Goal: Information Seeking & Learning: Learn about a topic

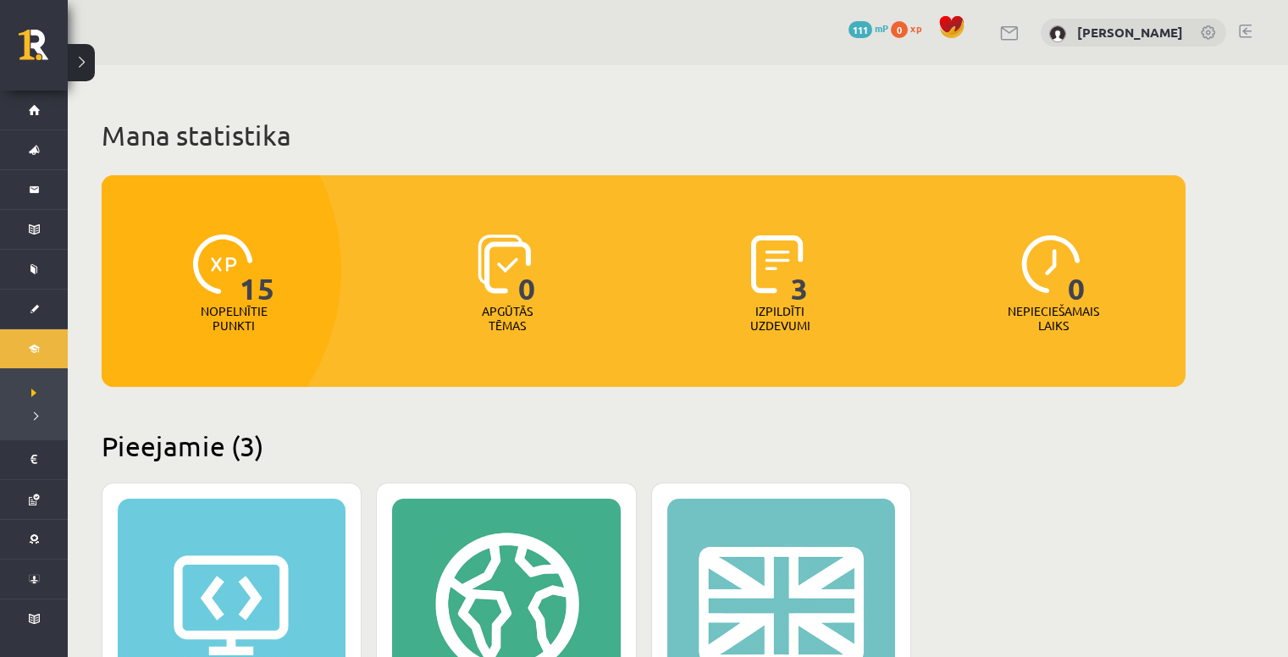
scroll to position [254, 0]
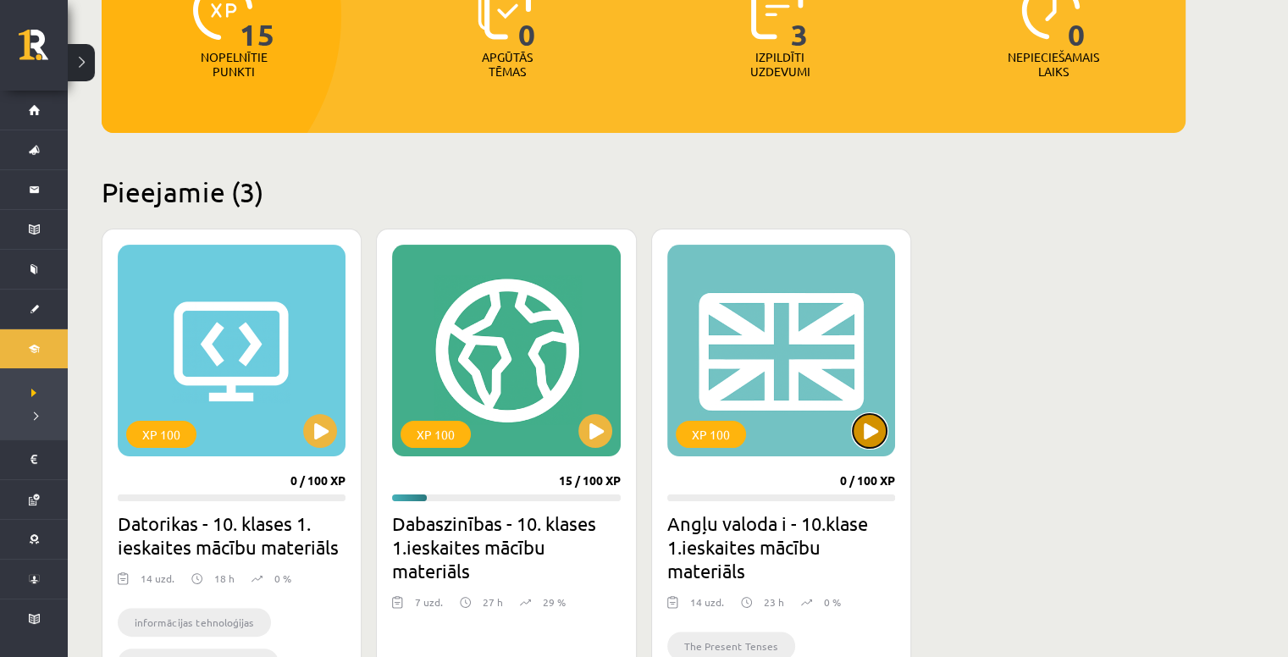
click at [855, 430] on button at bounding box center [870, 431] width 34 height 34
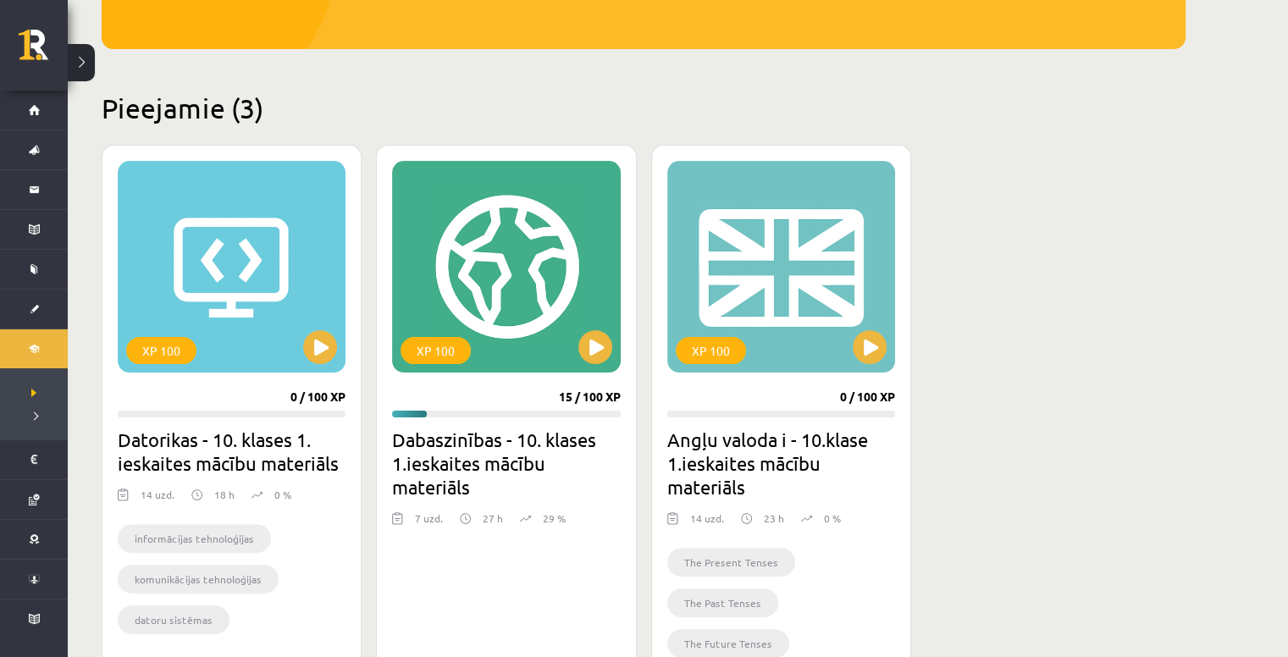
scroll to position [339, 0]
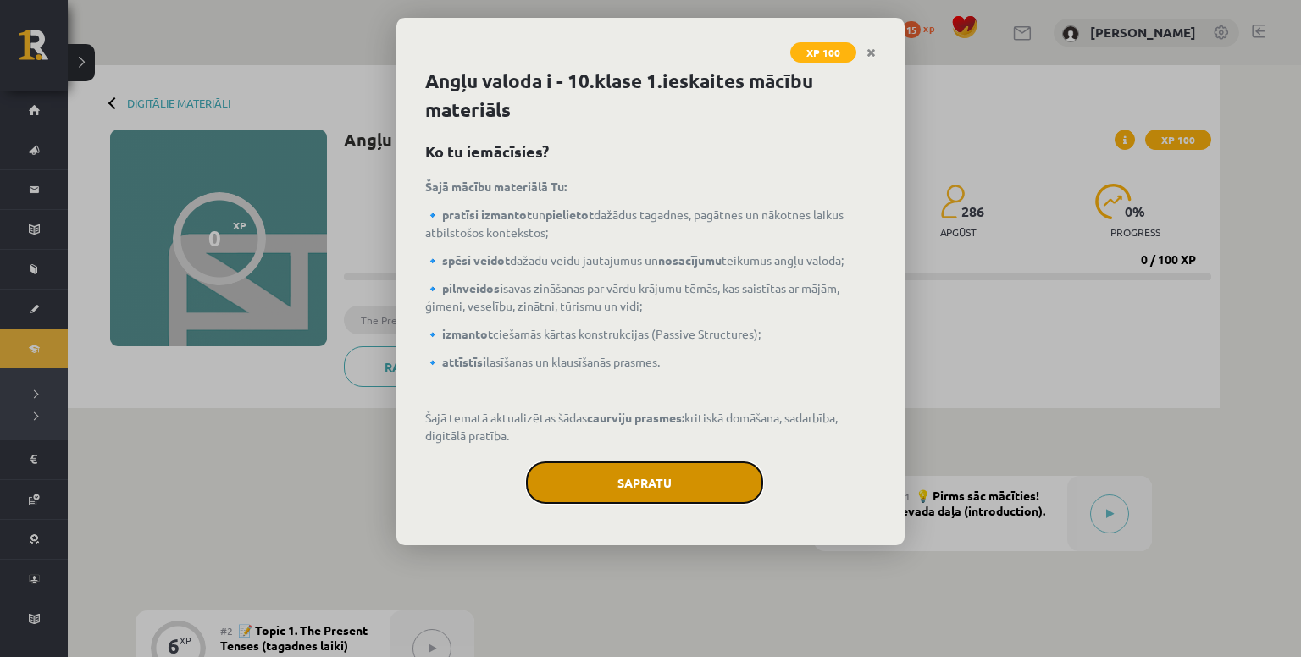
click at [704, 479] on button "Sapratu" at bounding box center [644, 483] width 237 height 42
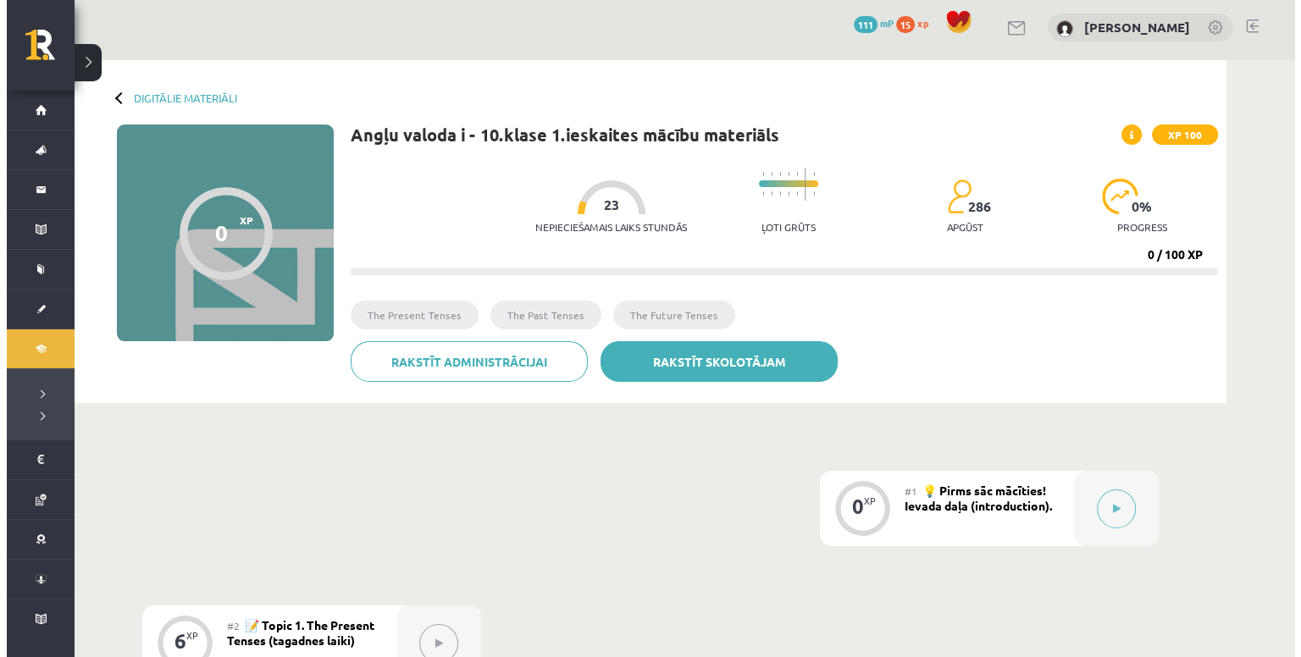
scroll to position [339, 0]
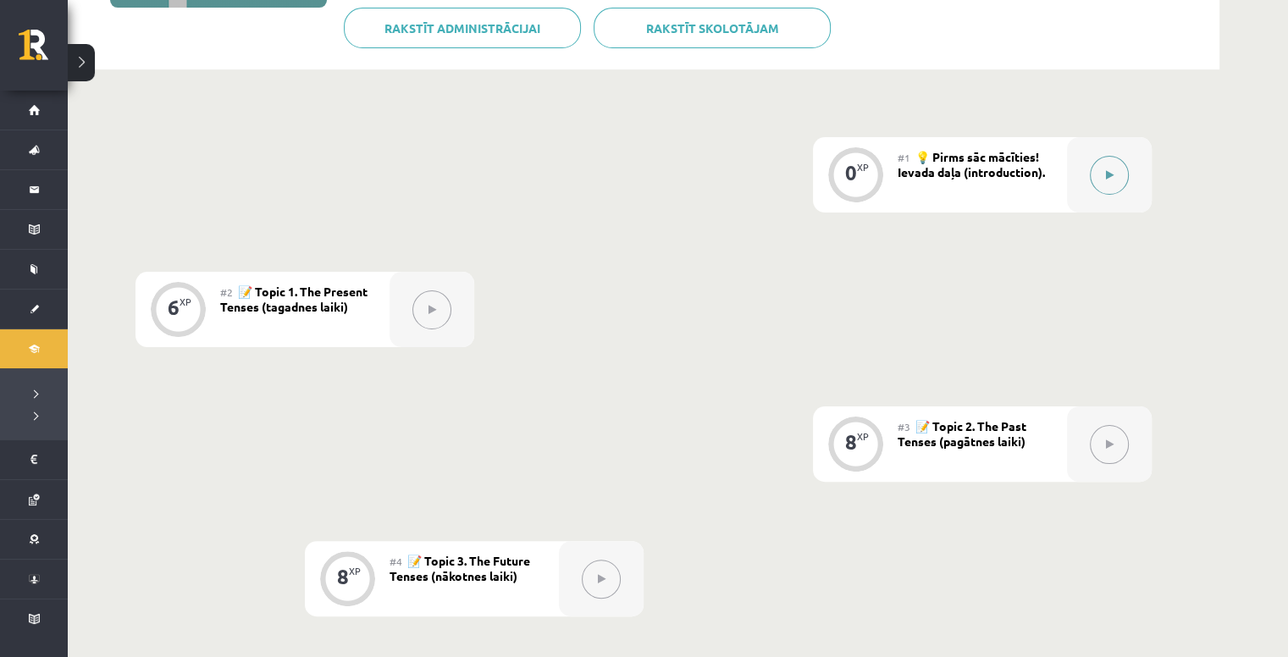
click at [1110, 171] on icon at bounding box center [1110, 175] width 8 height 10
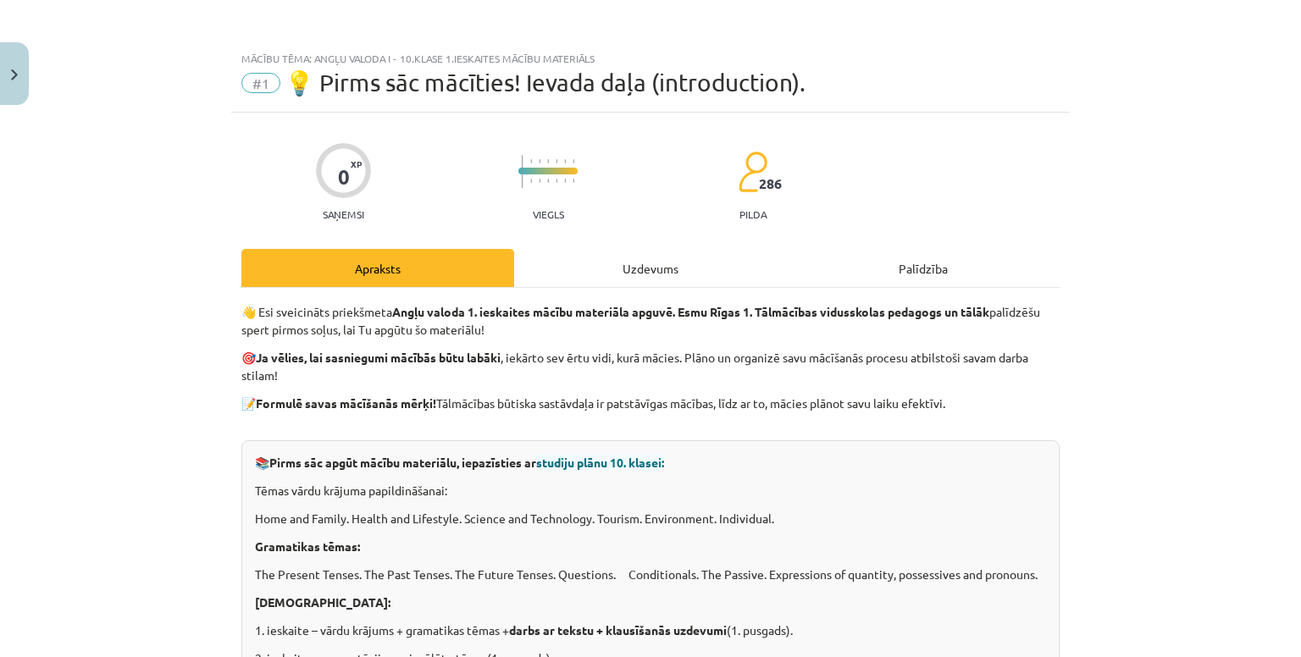
click at [623, 271] on div "Uzdevums" at bounding box center [650, 268] width 273 height 38
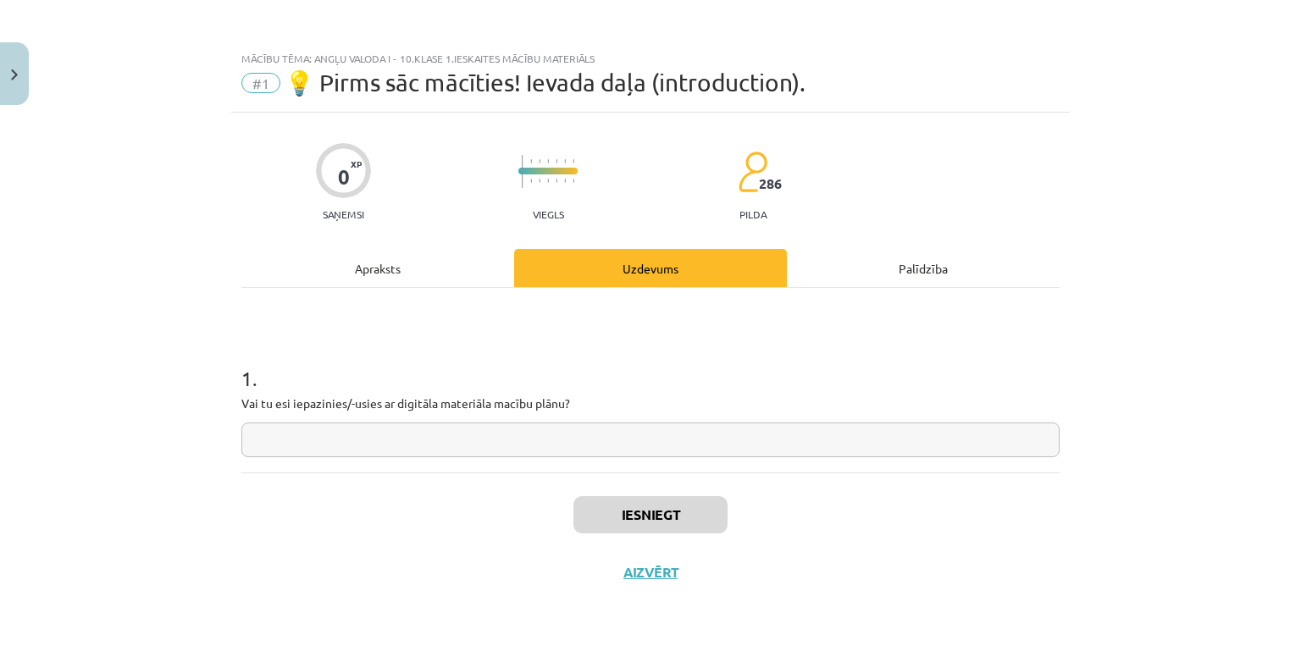
click at [548, 434] on input "text" at bounding box center [650, 440] width 818 height 35
type input "**"
click at [603, 516] on button "Iesniegt" at bounding box center [650, 514] width 154 height 37
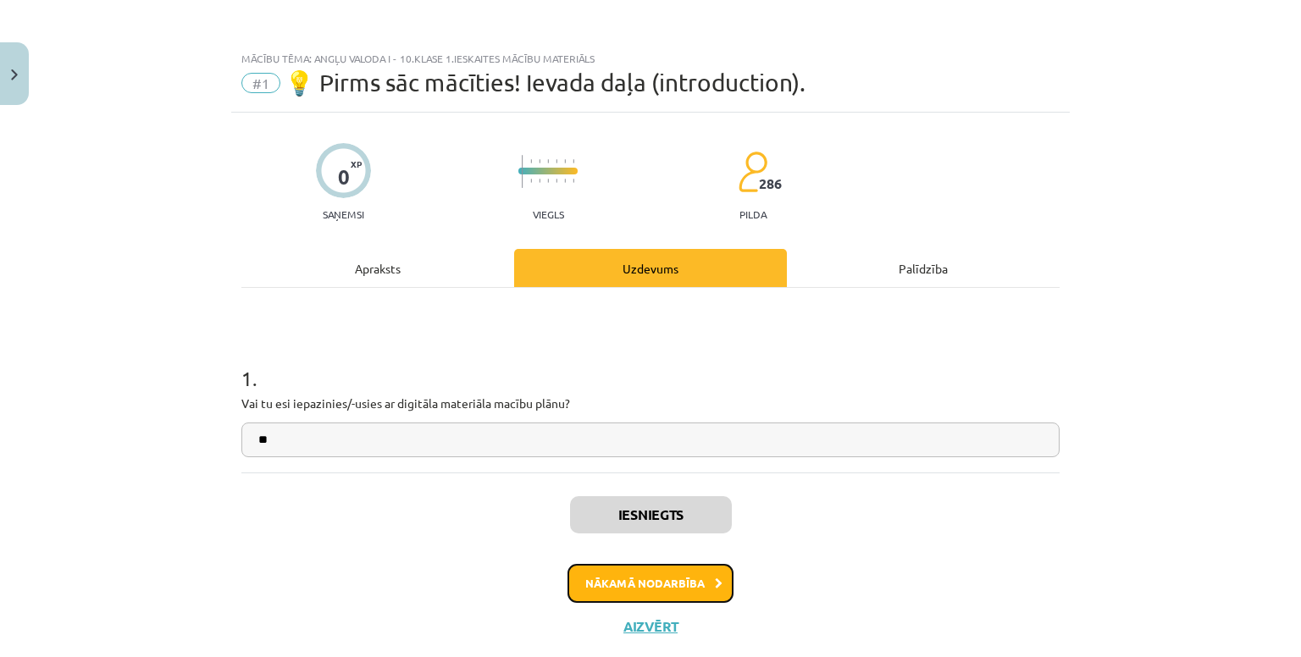
click at [713, 573] on button "Nākamā nodarbība" at bounding box center [650, 583] width 166 height 39
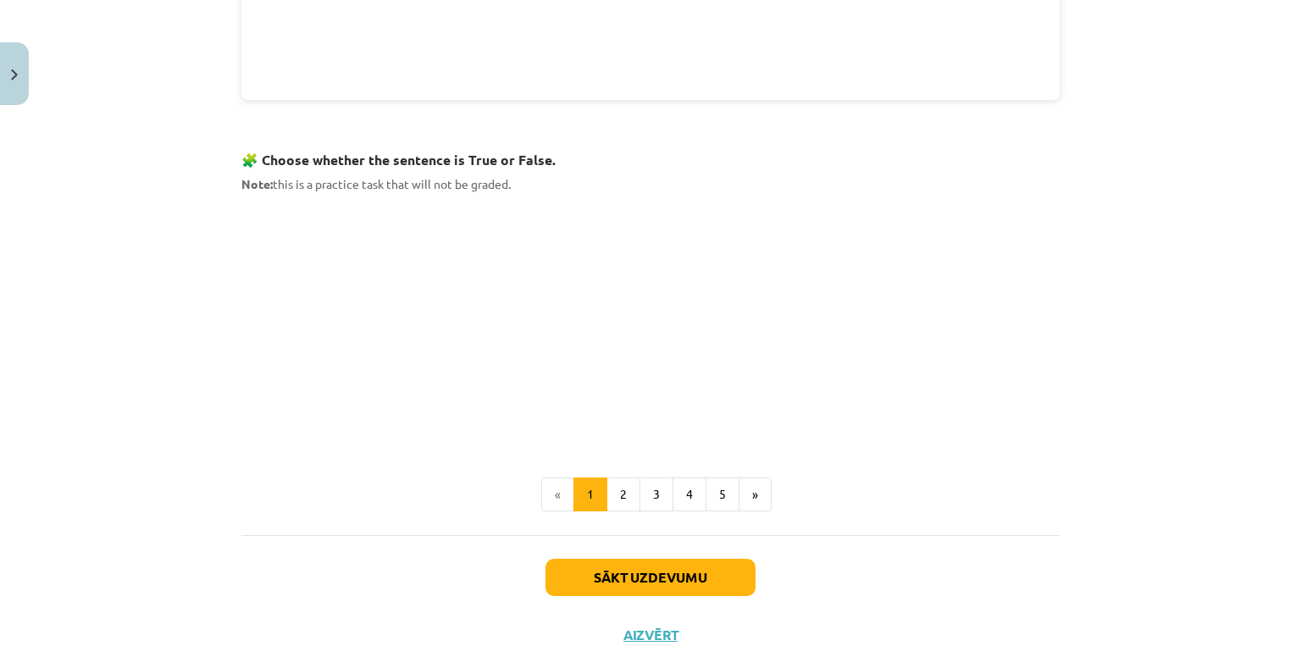
scroll to position [965, 0]
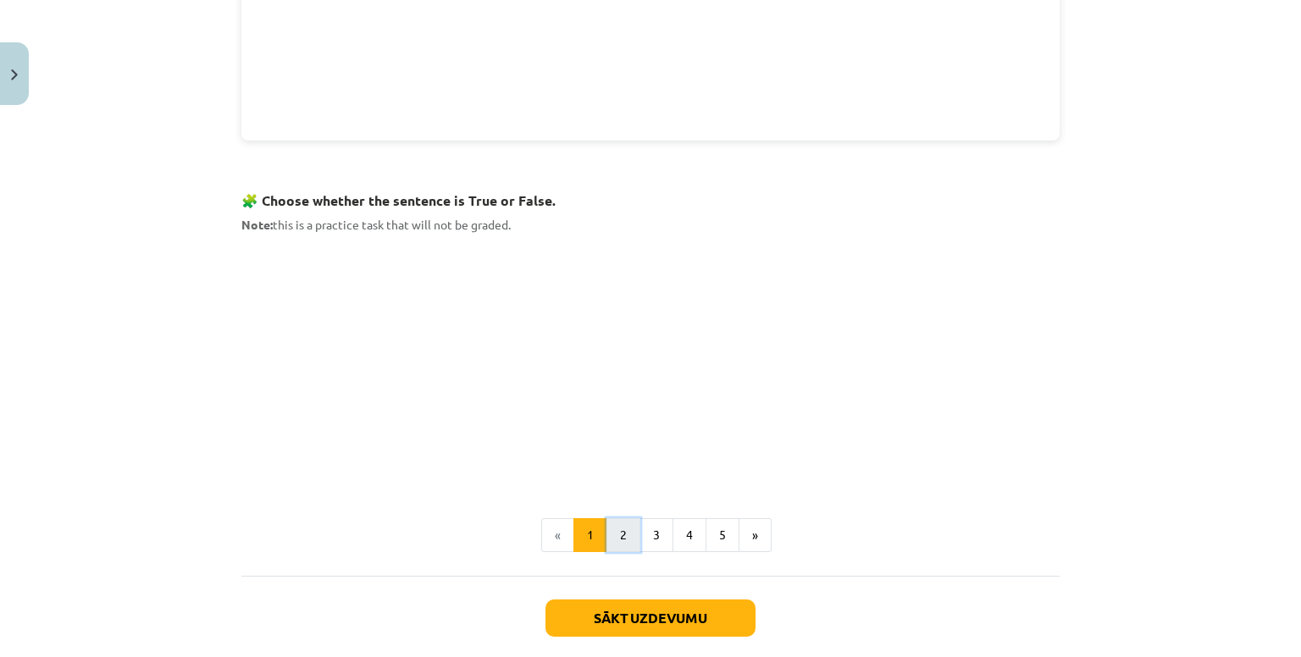
click at [611, 523] on button "2" at bounding box center [623, 535] width 34 height 34
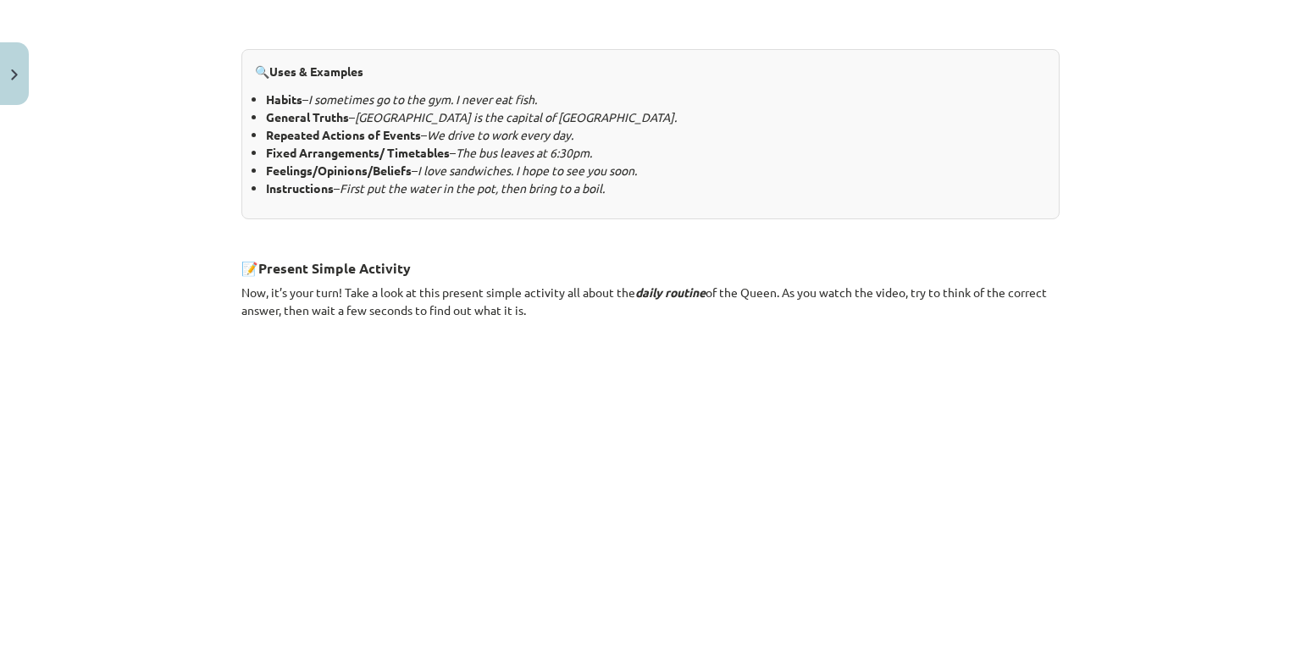
scroll to position [1010, 0]
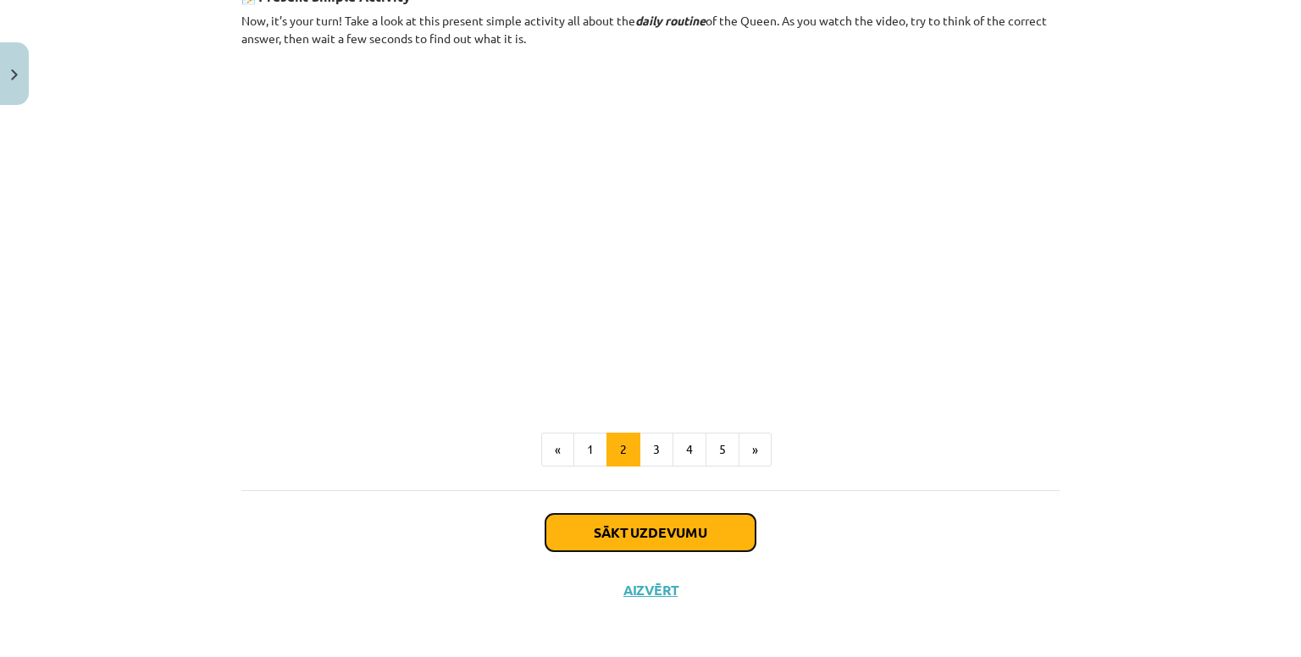
click at [663, 520] on button "Sākt uzdevumu" at bounding box center [650, 532] width 210 height 37
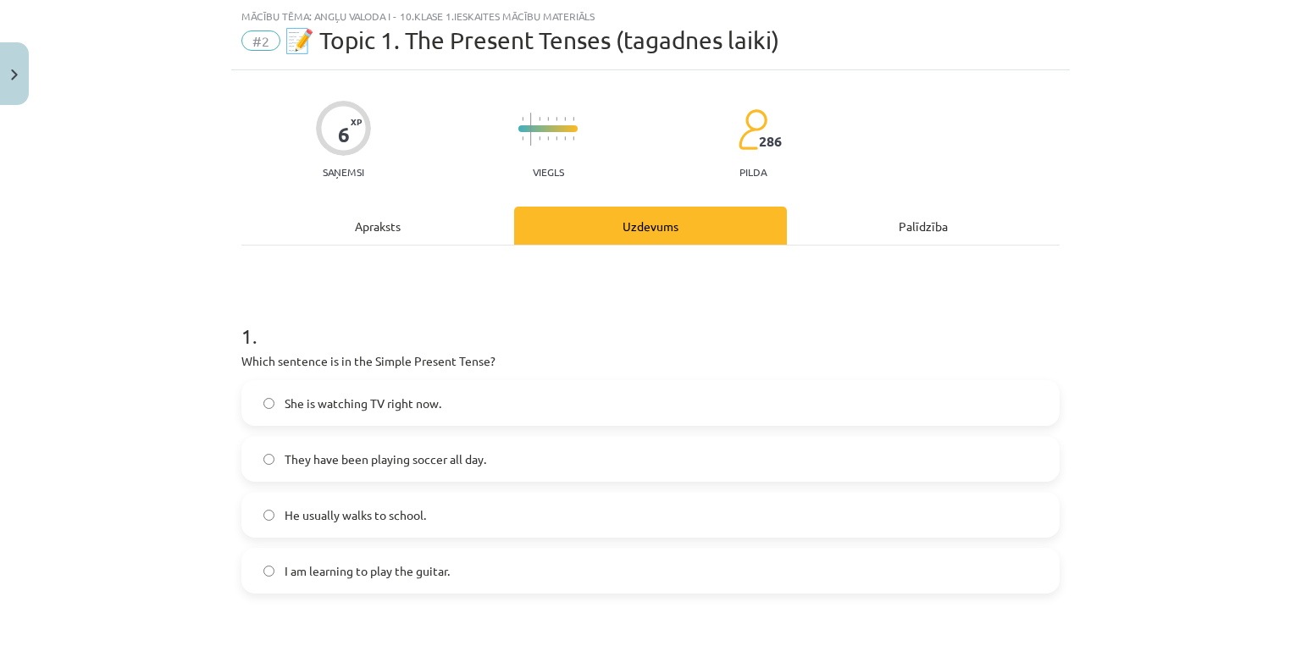
scroll to position [381, 0]
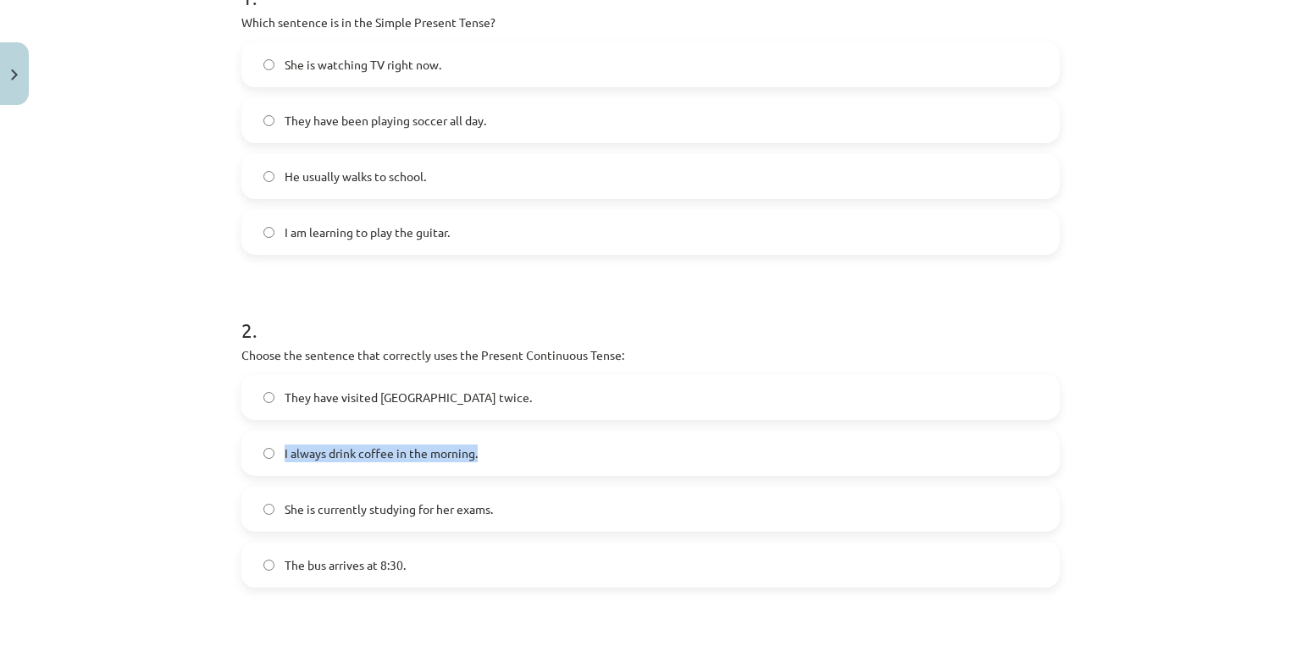
drag, startPoint x: 263, startPoint y: 477, endPoint x: 264, endPoint y: 488, distance: 11.1
click at [264, 487] on div "They have visited [GEOGRAPHIC_DATA] twice. I always drink coffee in the morning…" at bounding box center [650, 480] width 818 height 213
drag, startPoint x: 621, startPoint y: 516, endPoint x: 612, endPoint y: 512, distance: 9.1
click at [617, 515] on label "She is currently studying for her exams." at bounding box center [650, 509] width 815 height 42
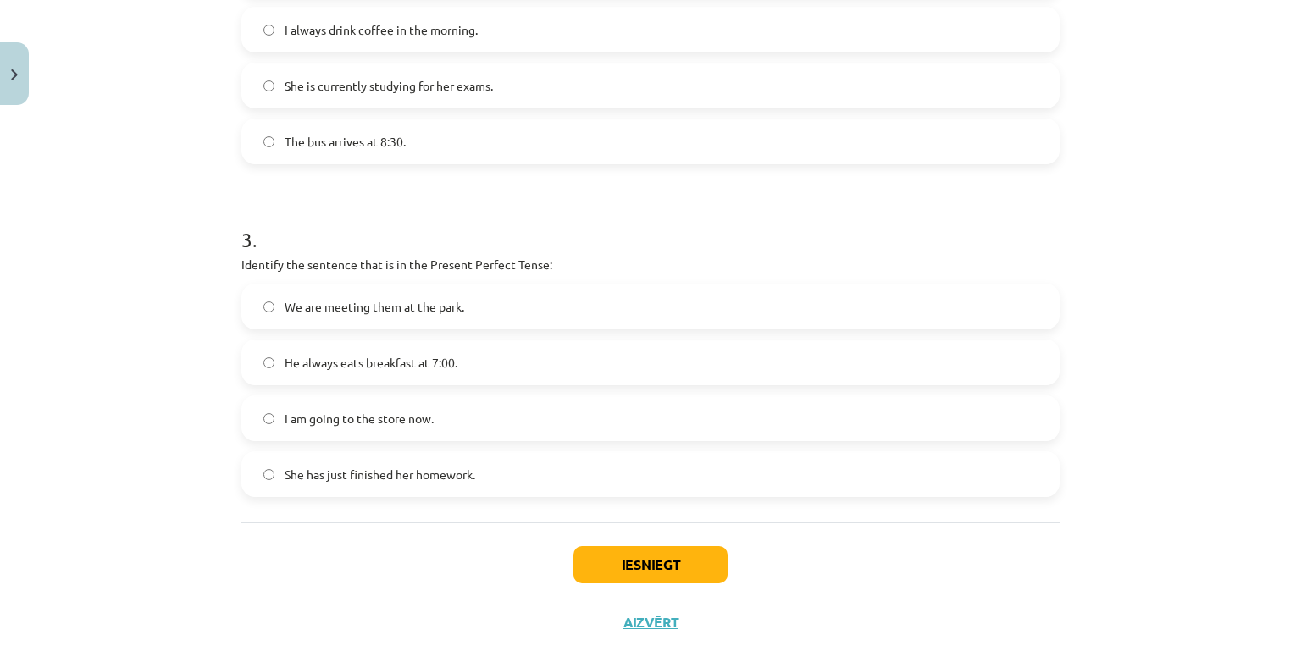
scroll to position [635, 0]
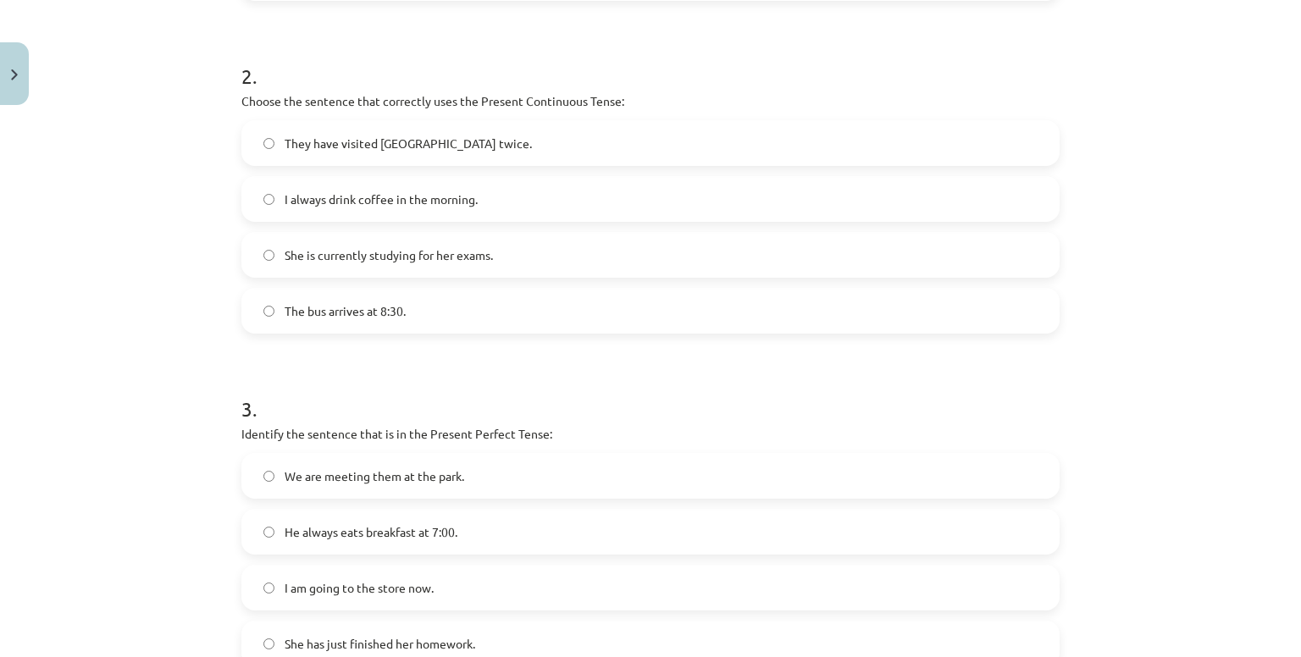
click at [255, 197] on label "I always drink coffee in the morning." at bounding box center [650, 199] width 815 height 42
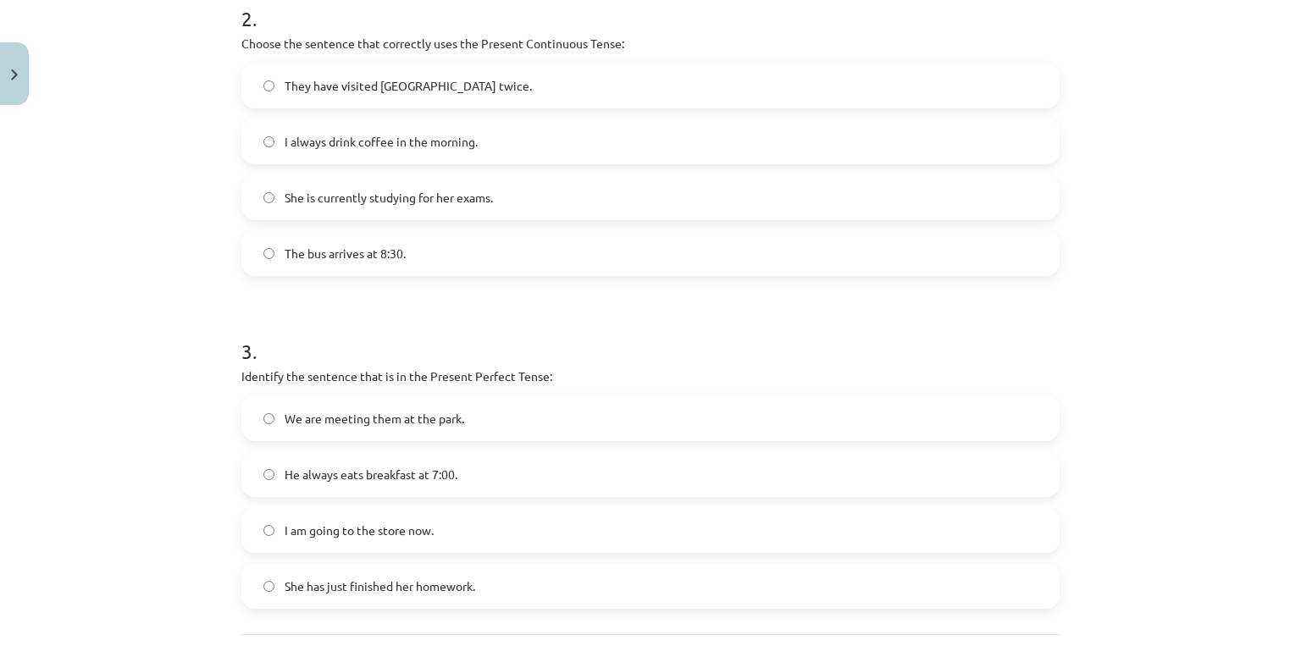
scroll to position [805, 0]
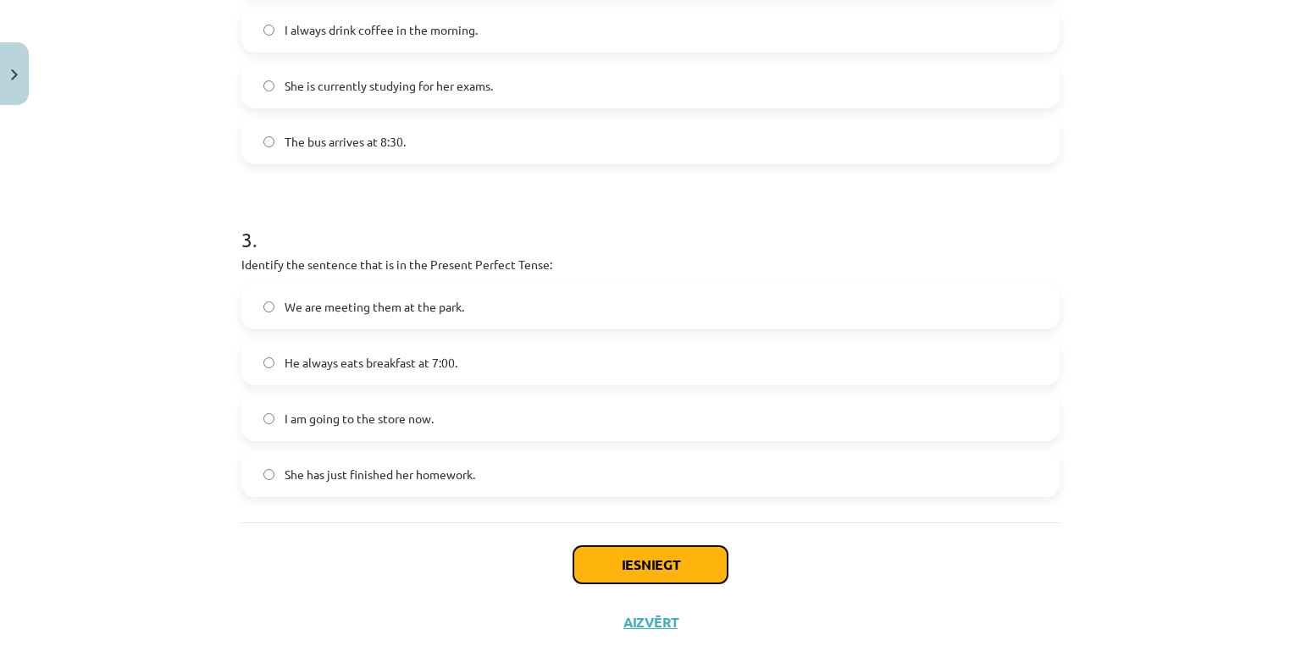
click at [675, 550] on button "Iesniegt" at bounding box center [650, 564] width 154 height 37
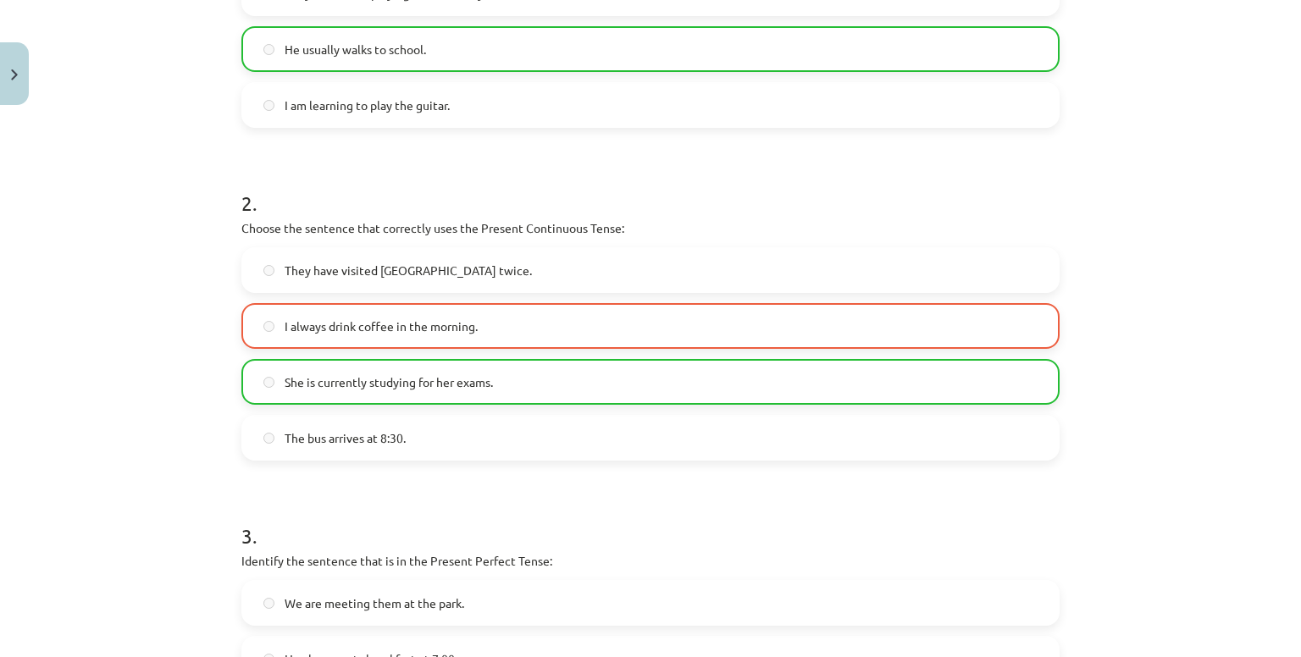
scroll to position [762, 0]
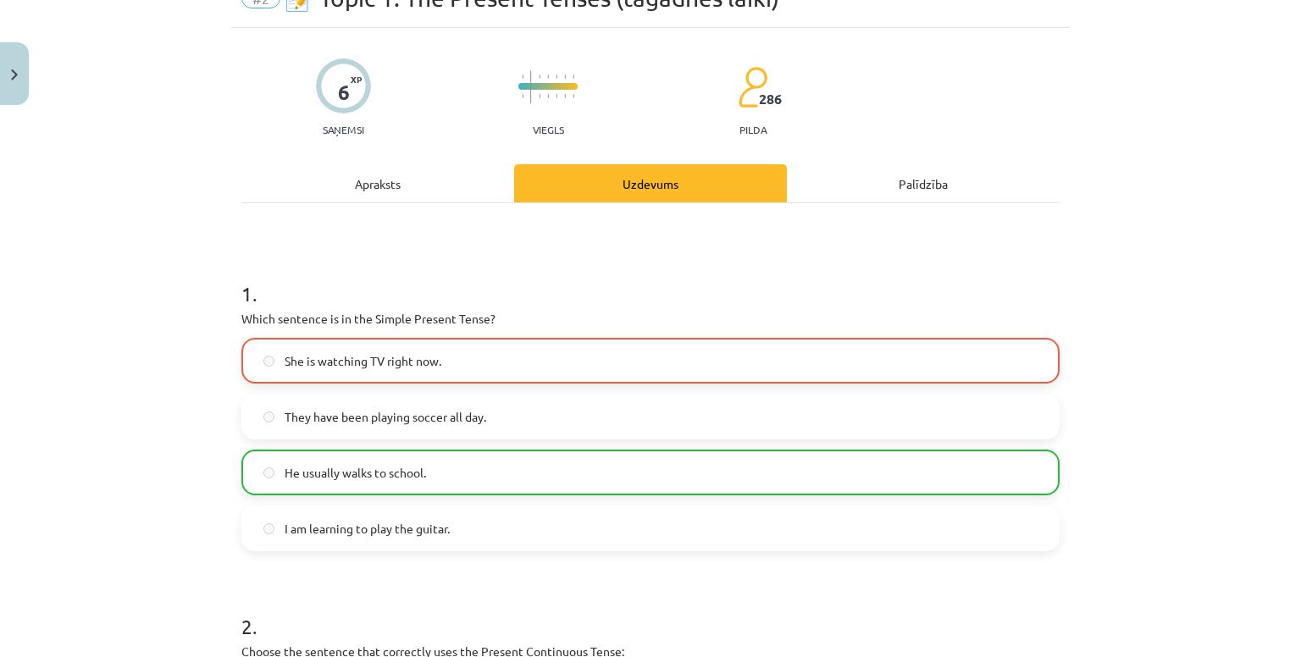
drag, startPoint x: 656, startPoint y: 333, endPoint x: 689, endPoint y: 370, distance: 50.4
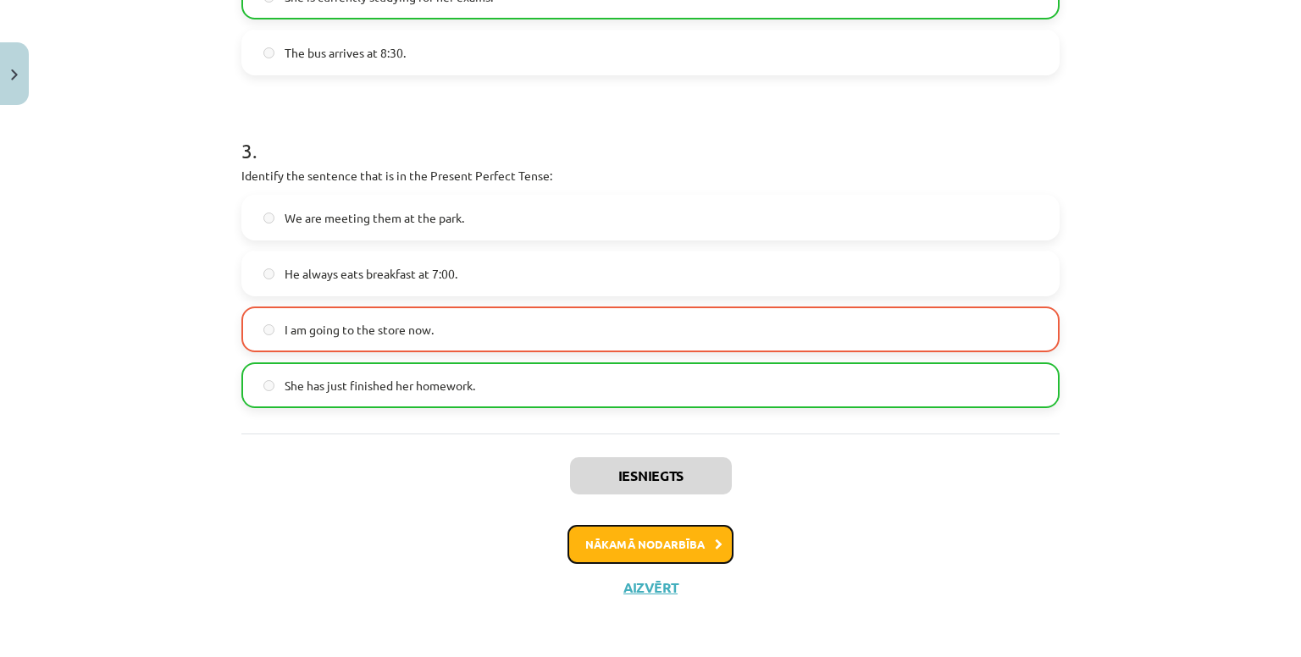
click at [689, 540] on button "Nākamā nodarbība" at bounding box center [650, 544] width 166 height 39
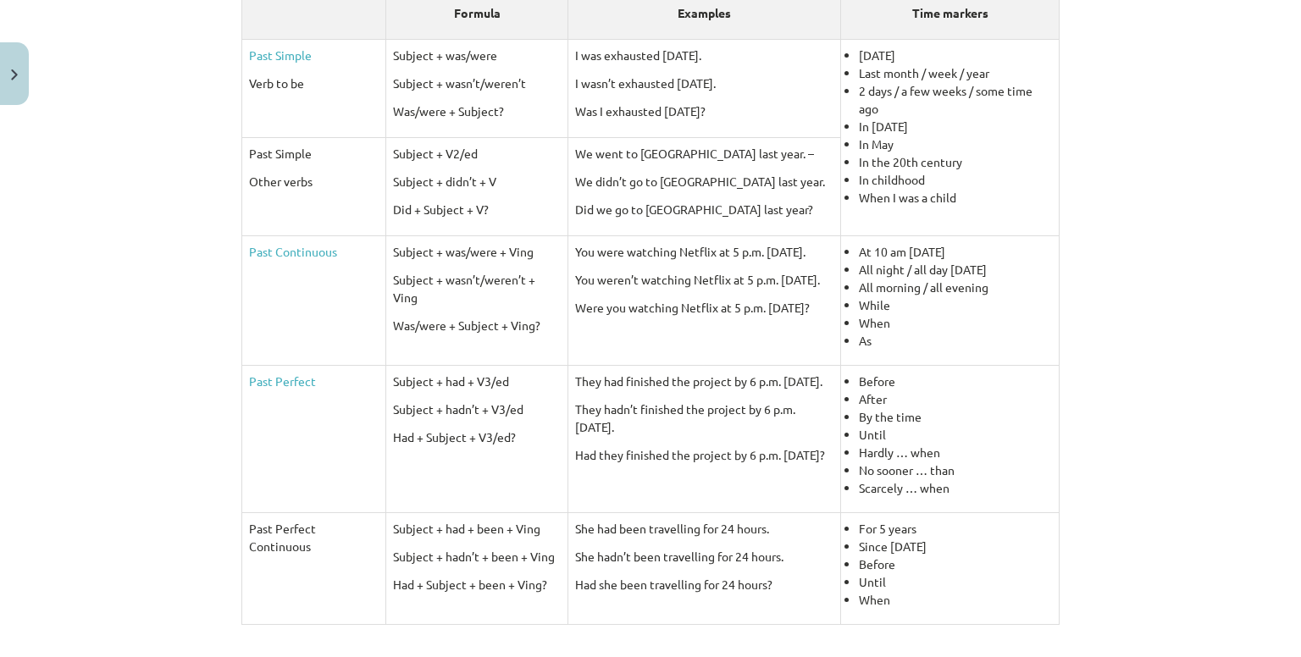
scroll to position [776, 0]
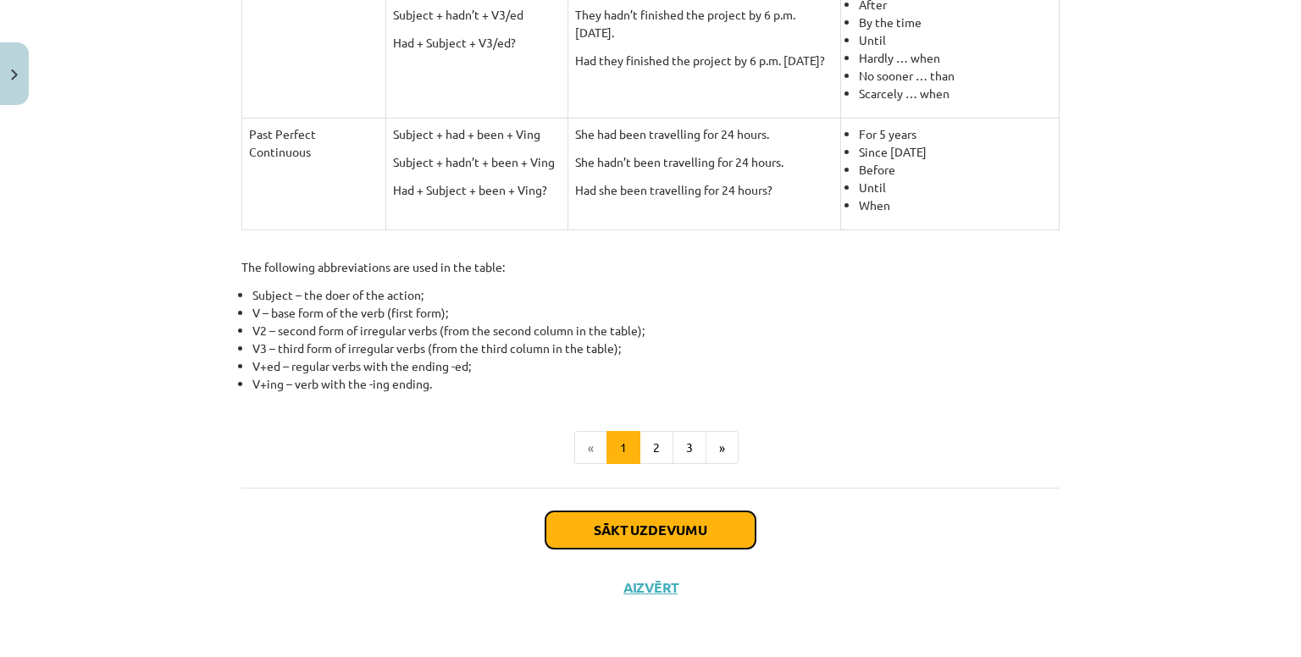
click at [630, 518] on button "Sākt uzdevumu" at bounding box center [650, 530] width 210 height 37
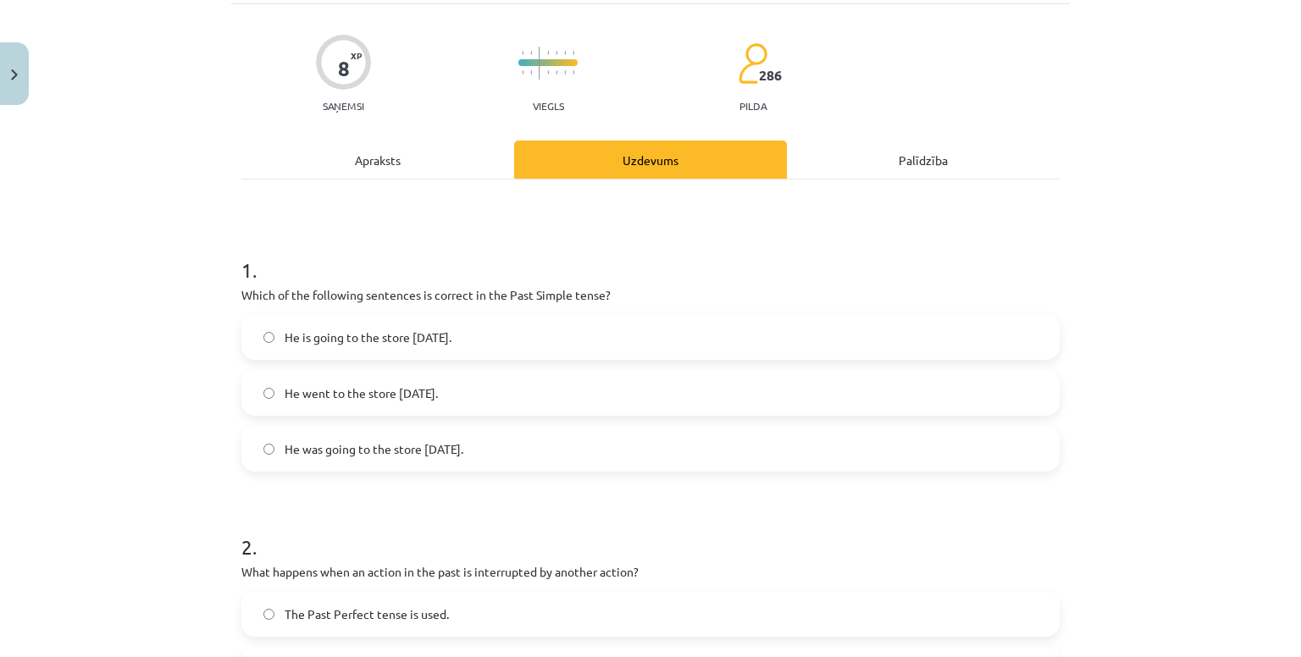
scroll to position [42, 0]
